Goal: Find specific page/section: Find specific page/section

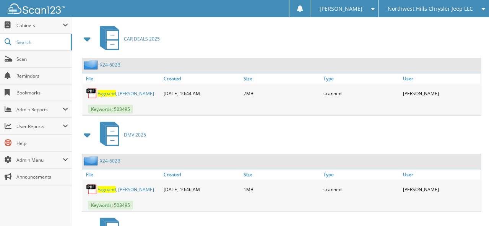
click at [412, 7] on span "Northwest Hills Chrysler Jeep LLC" at bounding box center [430, 9] width 85 height 5
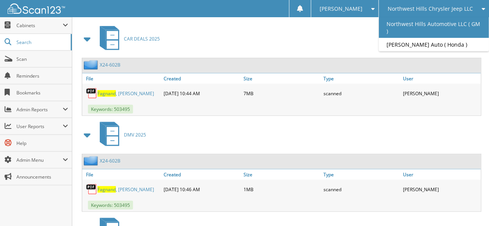
click at [408, 21] on link "Northwest Hills Automotive LLC ( GM )" at bounding box center [434, 27] width 110 height 21
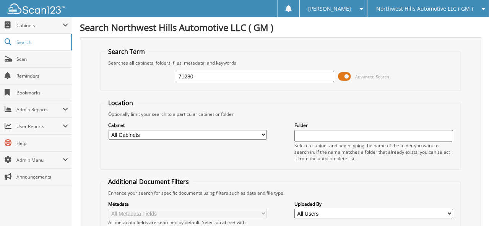
type input "71280"
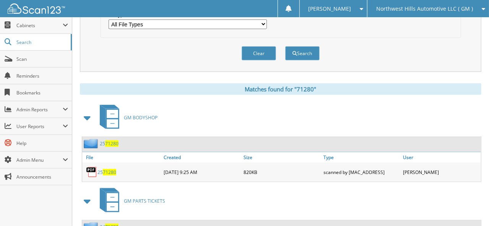
scroll to position [267, 0]
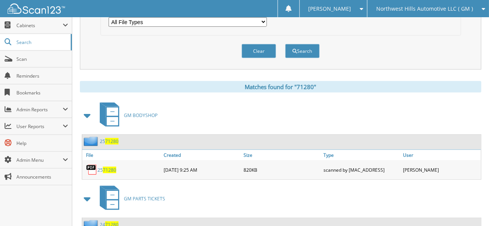
click at [111, 138] on span "71280" at bounding box center [111, 141] width 13 height 7
